Goal: Task Accomplishment & Management: Manage account settings

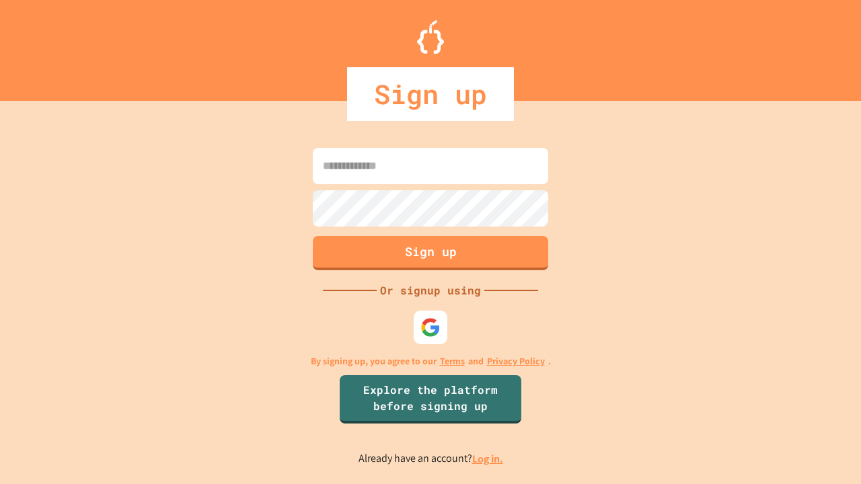
click at [488, 459] on link "Log in." at bounding box center [487, 459] width 31 height 14
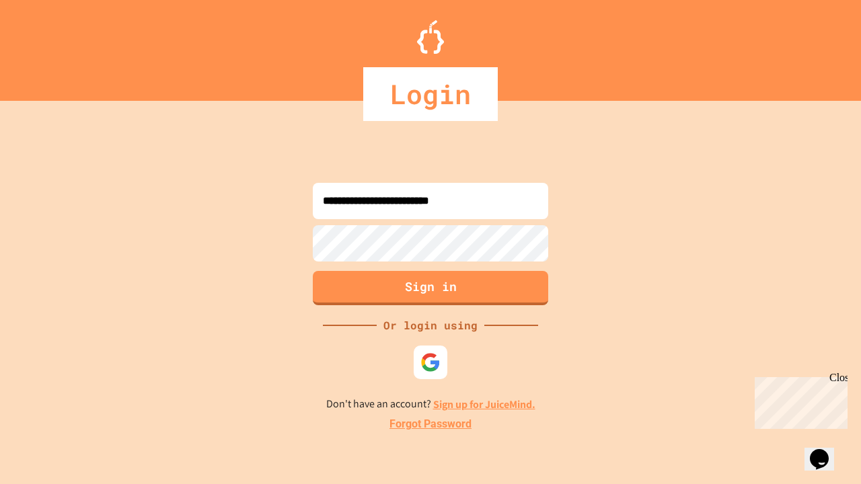
type input "**********"
